Goal: Information Seeking & Learning: Learn about a topic

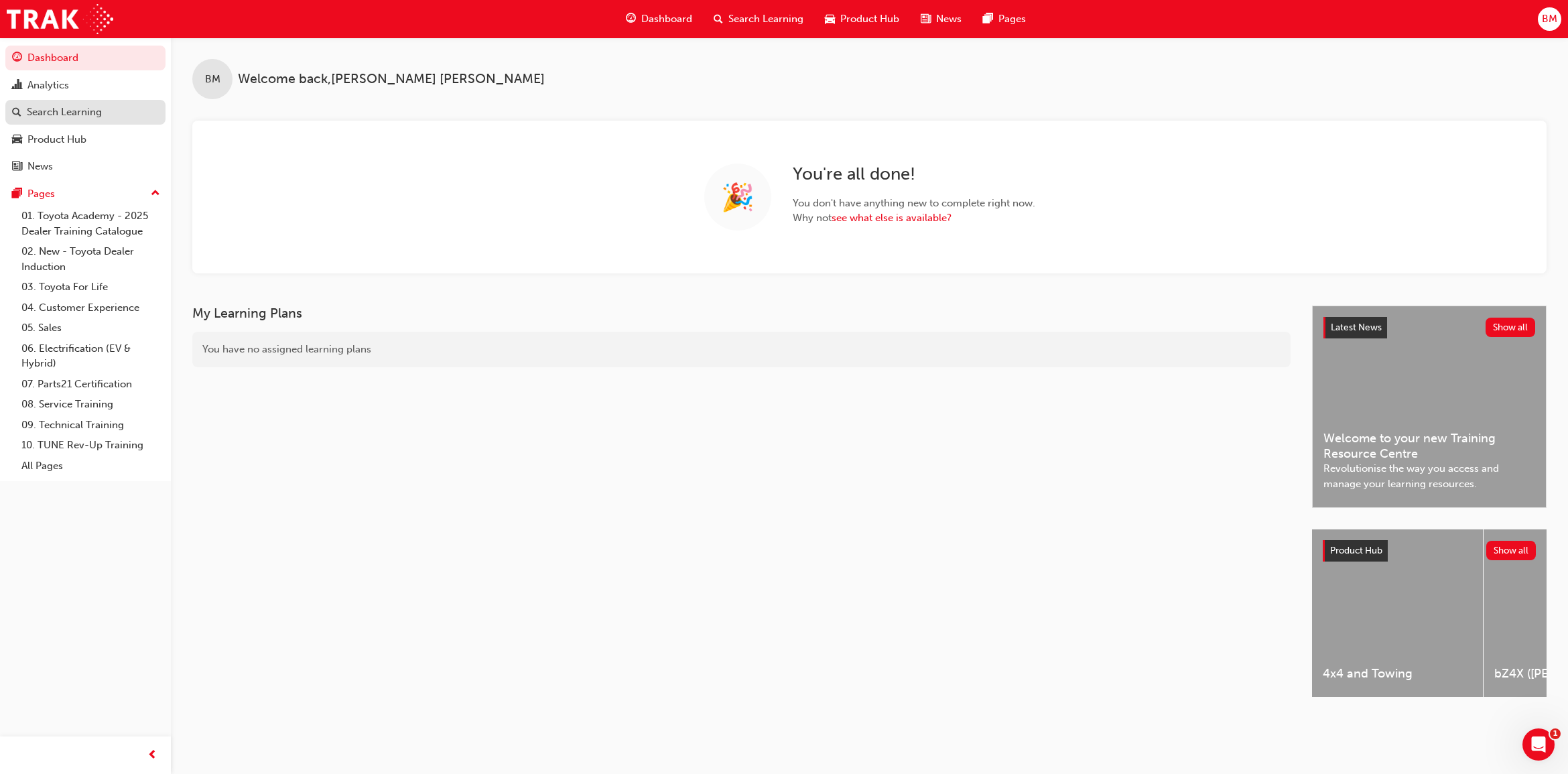
click at [93, 115] on div "Search Learning" at bounding box center [65, 112] width 75 height 15
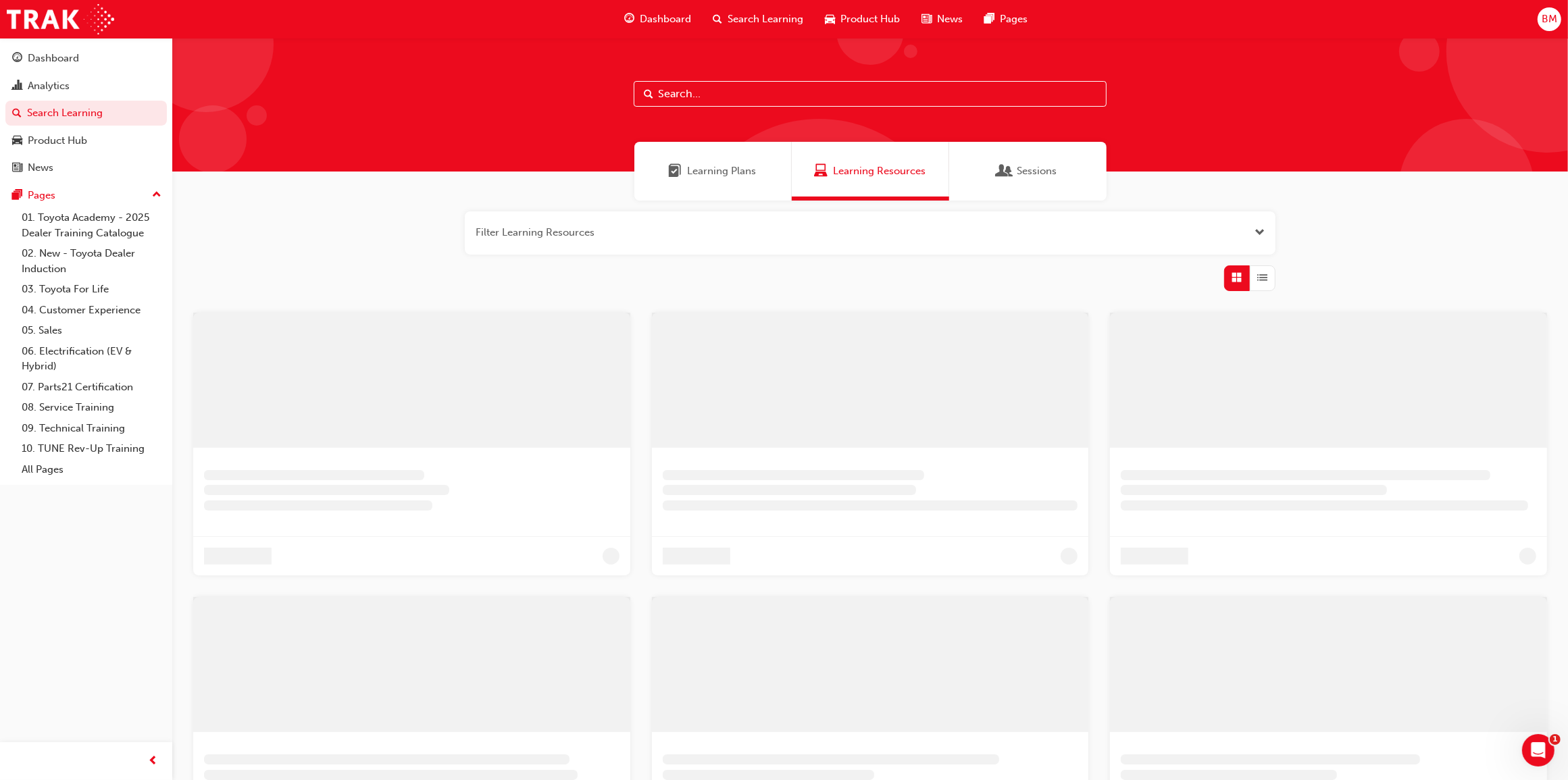
click at [710, 94] on input "text" at bounding box center [870, 94] width 473 height 26
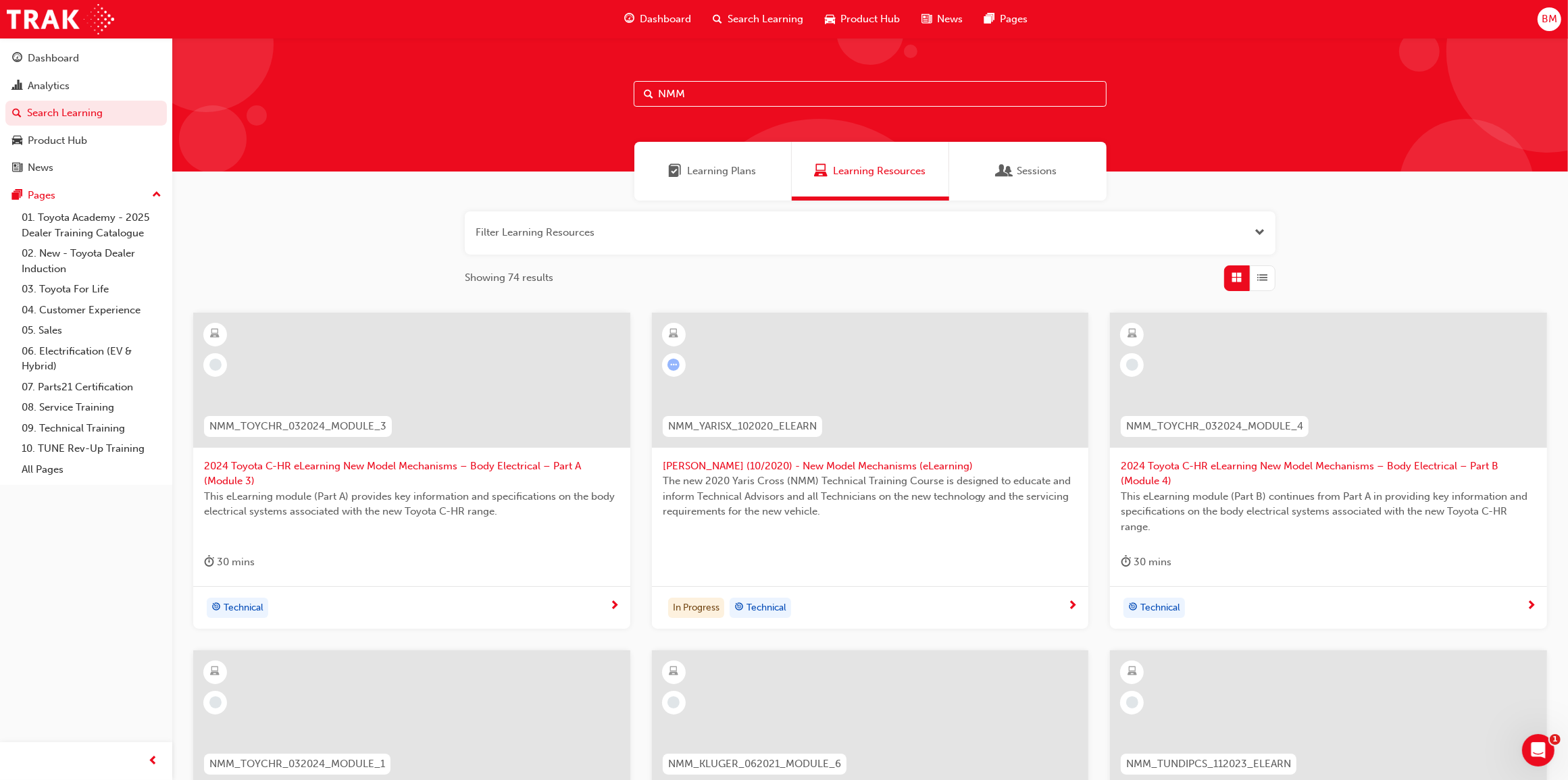
type input "NMM"
click at [1265, 278] on span "List" at bounding box center [1262, 277] width 10 height 16
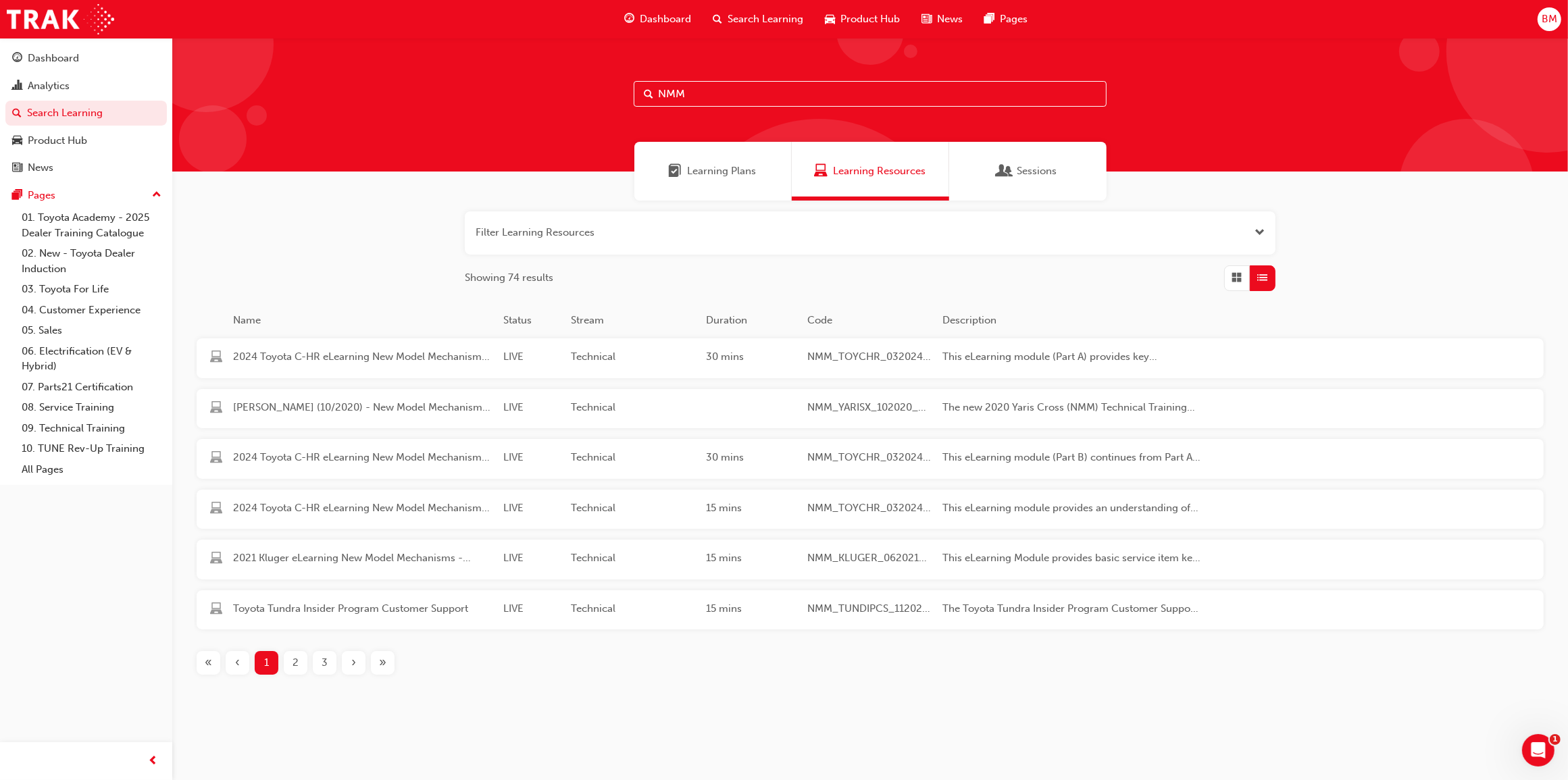
scroll to position [2, 0]
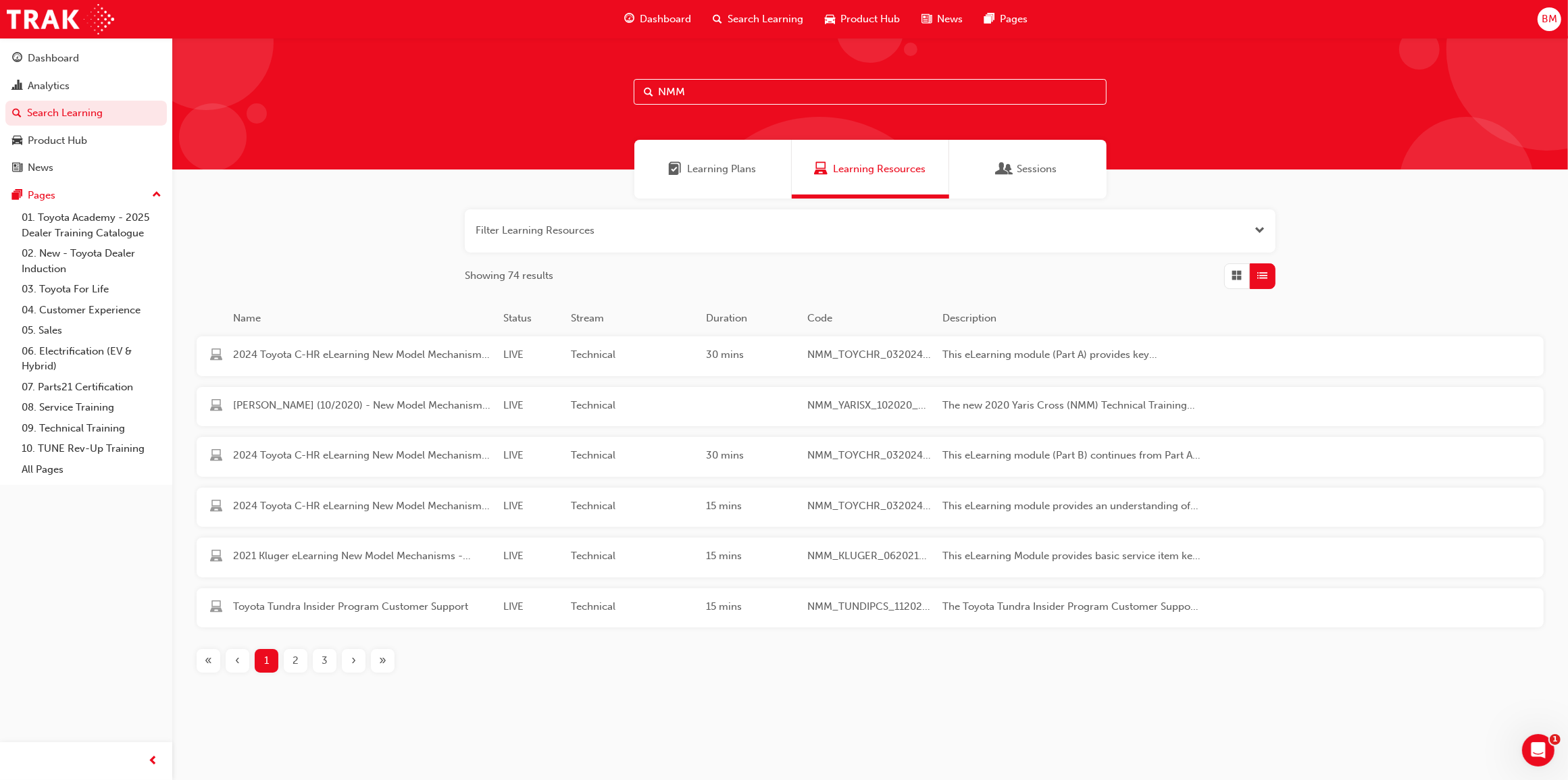
click at [379, 660] on span "»" at bounding box center [383, 660] width 7 height 16
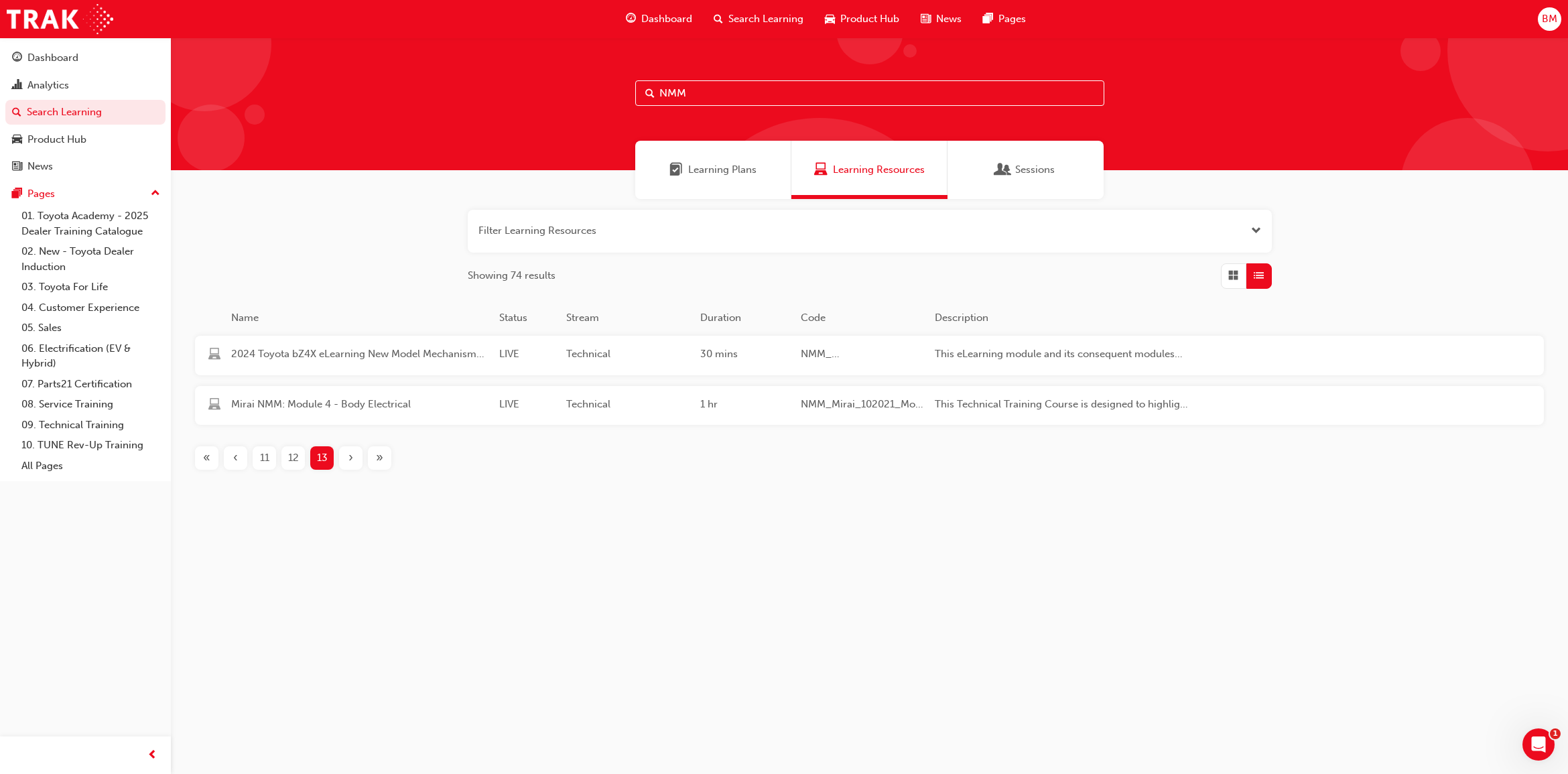
click at [206, 456] on span "«" at bounding box center [206, 458] width 7 height 15
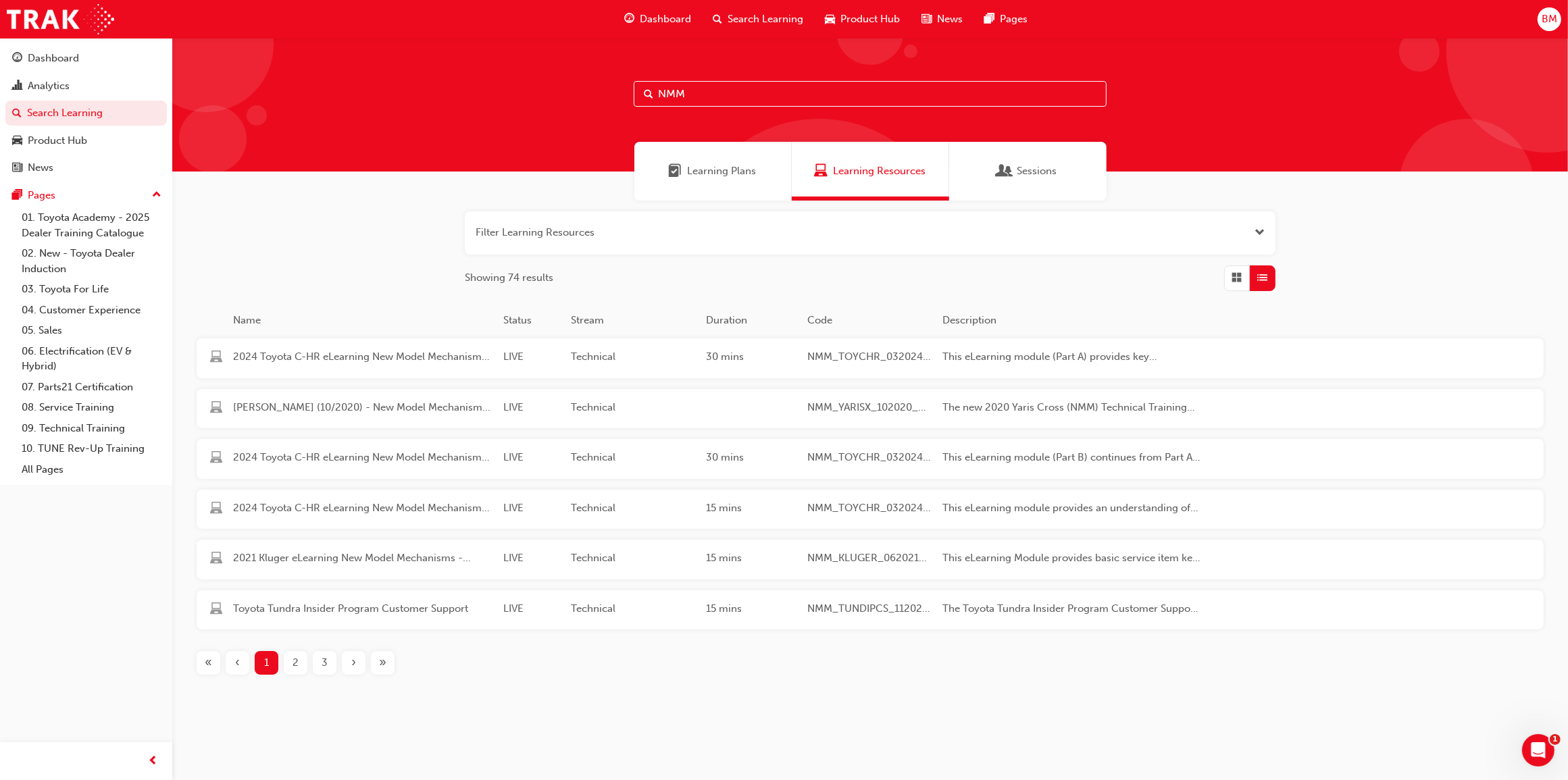
click at [298, 660] on span "2" at bounding box center [295, 662] width 6 height 16
click at [316, 660] on div "3" at bounding box center [324, 663] width 24 height 24
click at [328, 663] on div "4" at bounding box center [324, 663] width 24 height 24
click at [328, 663] on div "5" at bounding box center [324, 663] width 24 height 24
click at [328, 663] on div "6" at bounding box center [324, 663] width 24 height 24
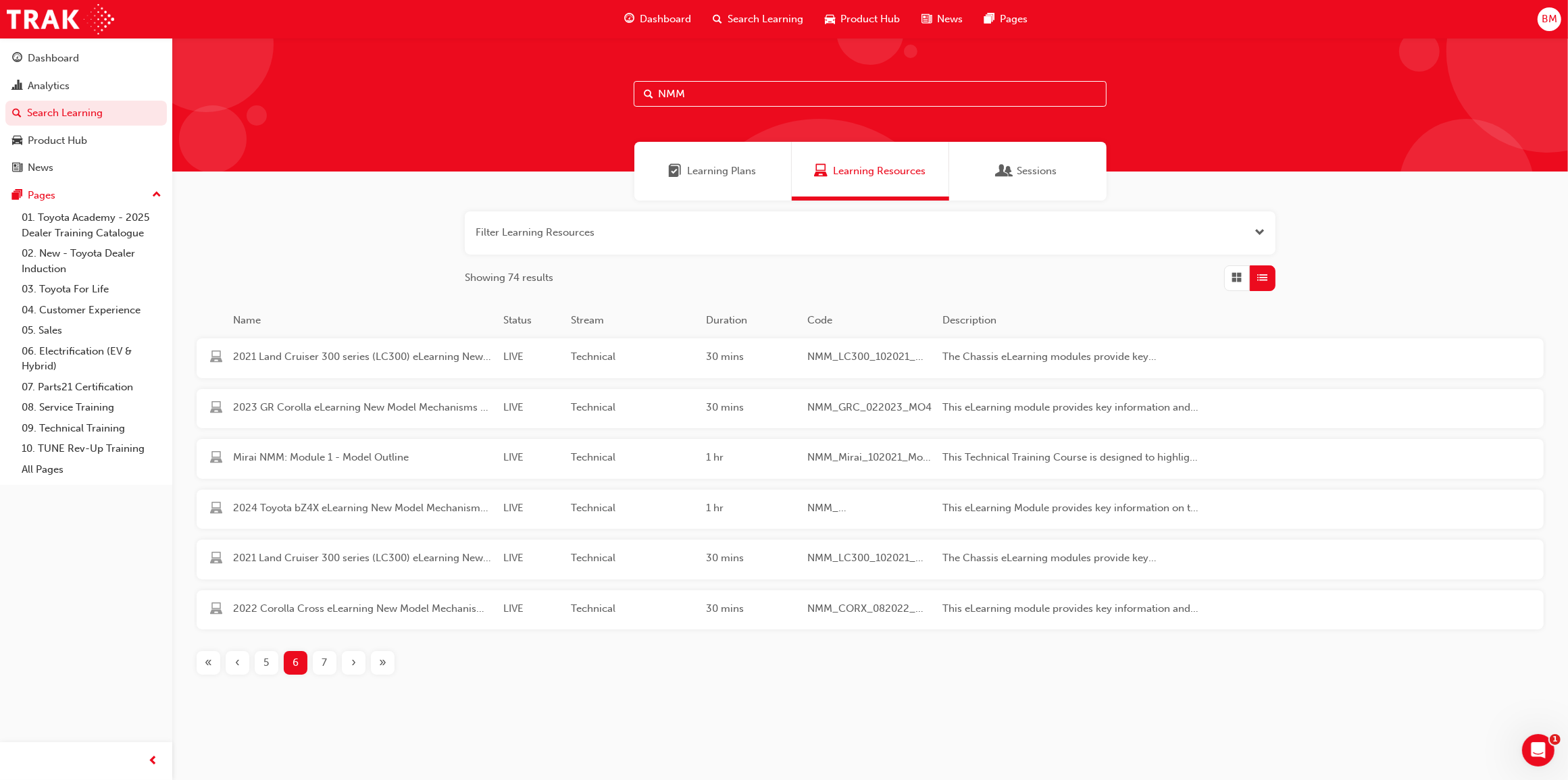
click at [328, 663] on div "7" at bounding box center [324, 663] width 24 height 24
click at [328, 663] on div "8" at bounding box center [324, 663] width 24 height 24
click at [328, 663] on div "9" at bounding box center [324, 663] width 24 height 24
click at [328, 663] on span "10" at bounding box center [325, 662] width 11 height 16
click at [328, 663] on span "11" at bounding box center [325, 662] width 9 height 16
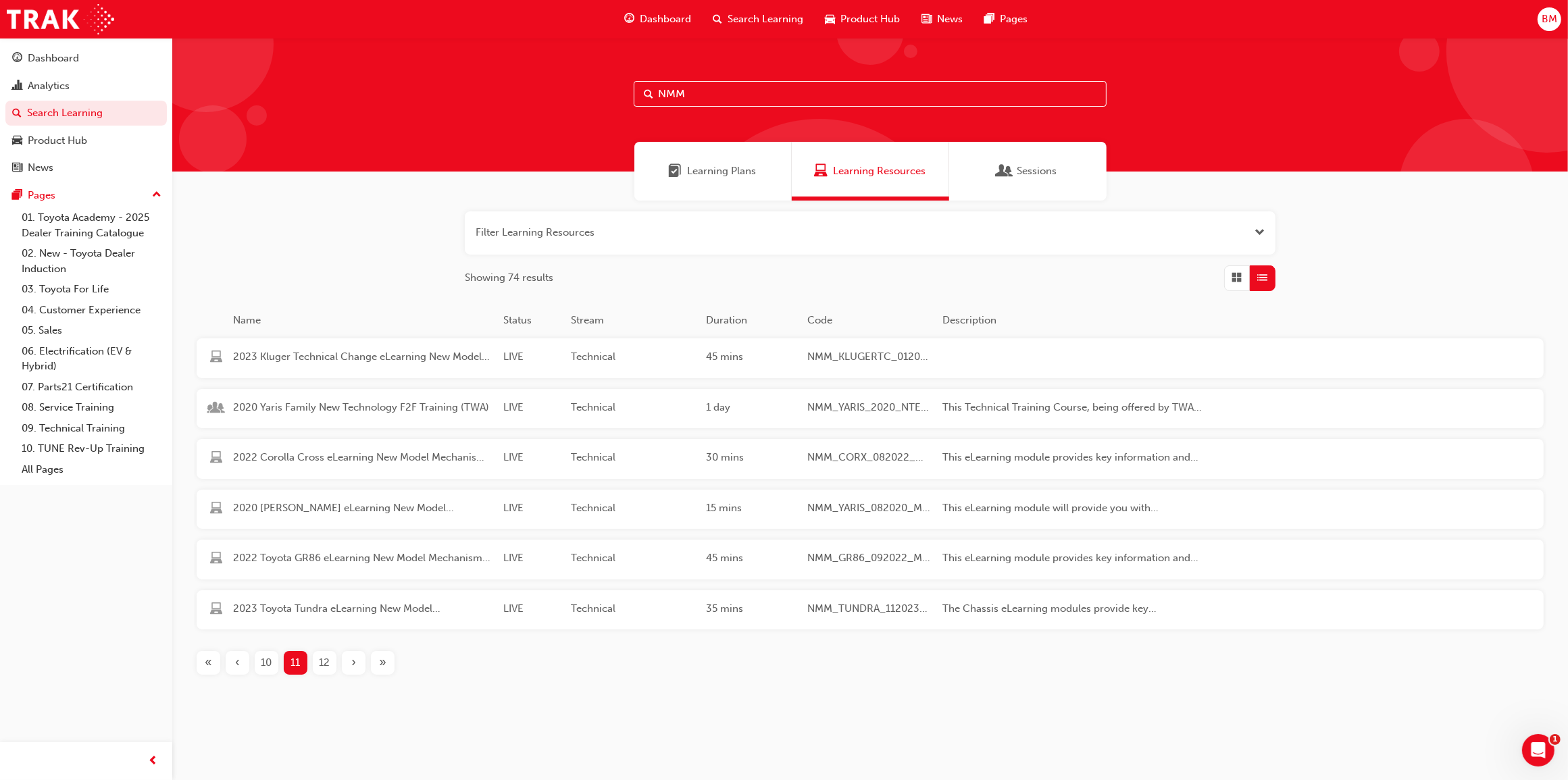
click at [328, 663] on span "12" at bounding box center [325, 662] width 11 height 16
click at [328, 663] on span "13" at bounding box center [325, 662] width 11 height 16
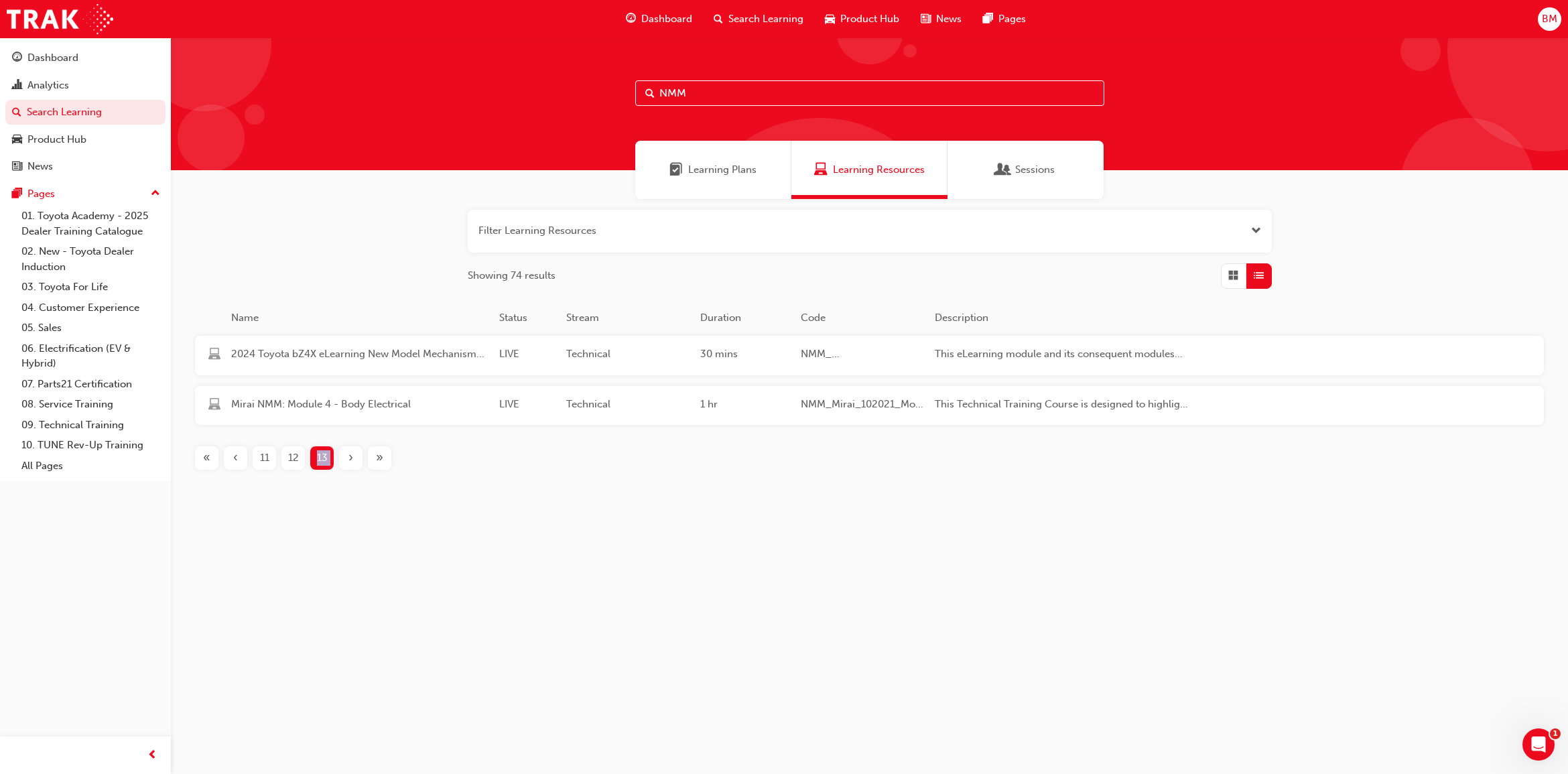
click at [325, 658] on div "NMM Learning Plans Learning Resources Sessions Filter Learning Resources Showin…" at bounding box center [784, 387] width 1568 height 774
drag, startPoint x: 325, startPoint y: 658, endPoint x: 536, endPoint y: 593, distance: 220.8
click at [531, 597] on div "NMM Learning Plans Learning Resources Sessions Filter Learning Resources Showin…" at bounding box center [784, 387] width 1568 height 774
